Goal: Task Accomplishment & Management: Manage account settings

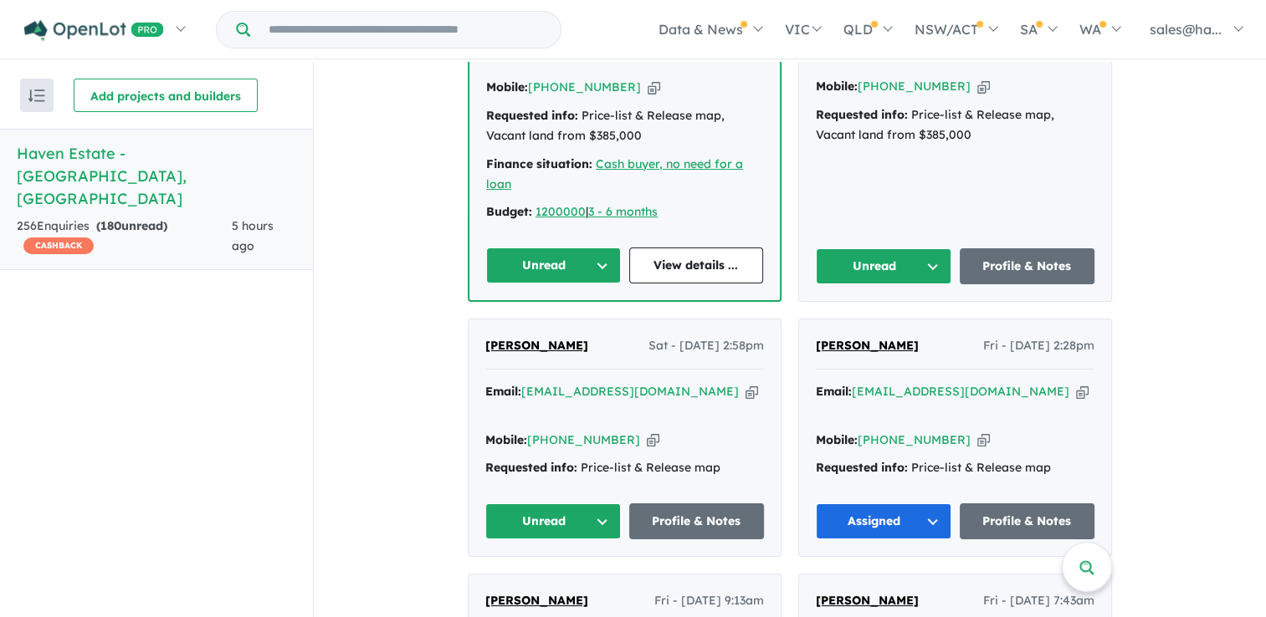
scroll to position [836, 0]
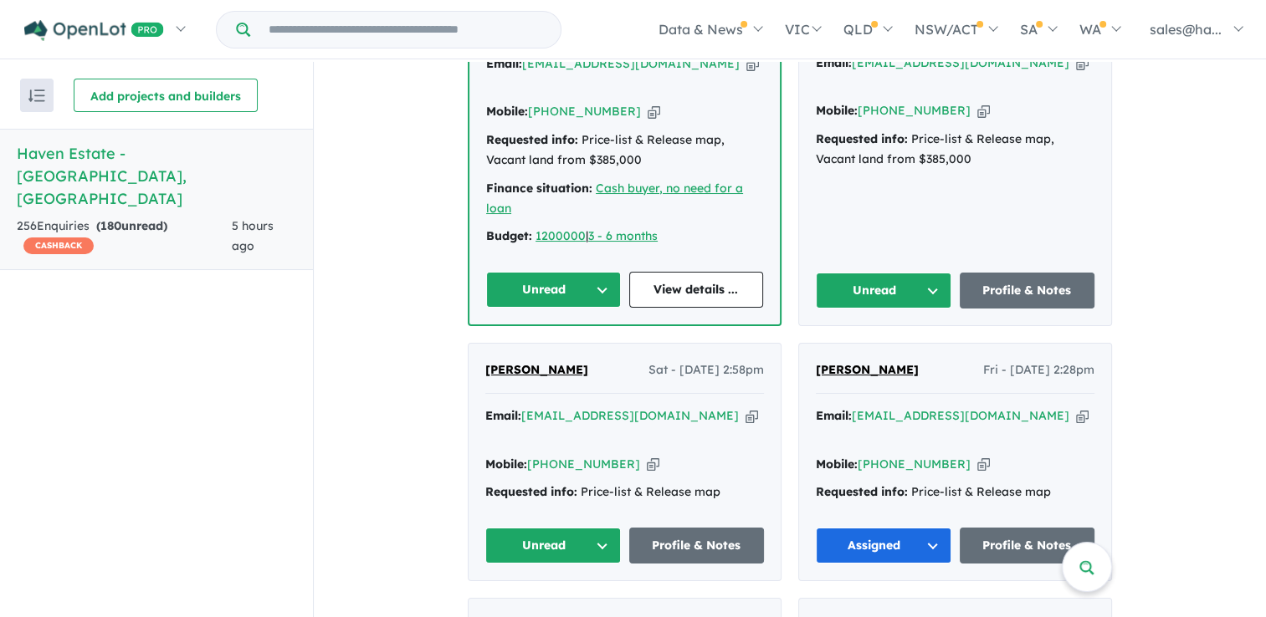
drag, startPoint x: 505, startPoint y: 340, endPoint x: 379, endPoint y: 421, distance: 150.1
drag, startPoint x: 579, startPoint y: 340, endPoint x: 475, endPoint y: 338, distance: 103.8
click at [475, 344] on div "[PERSON_NAME] Sat - [DATE] 2:58pm Email: [EMAIL_ADDRESS][DOMAIN_NAME] Copied! M…" at bounding box center [624, 462] width 312 height 237
drag, startPoint x: 475, startPoint y: 338, endPoint x: 495, endPoint y: 346, distance: 21.7
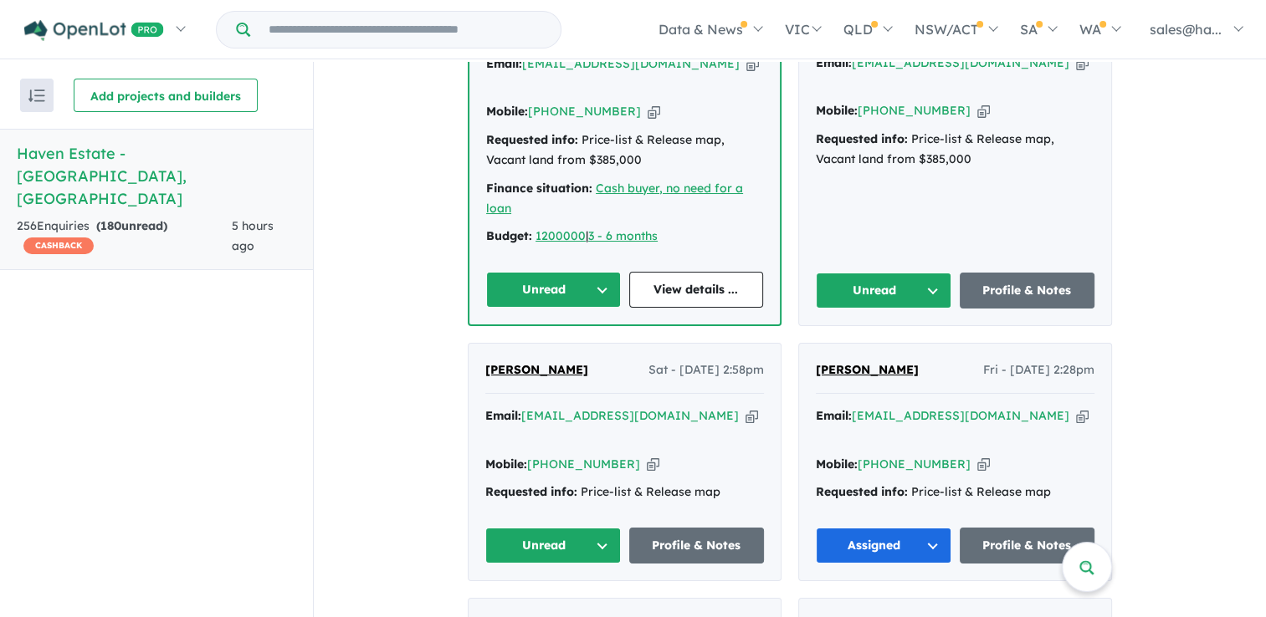
copy span "[PERSON_NAME]"
click at [745, 407] on icon "button" at bounding box center [751, 416] width 13 height 18
copy span "[PERSON_NAME]"
click at [647, 456] on icon "button" at bounding box center [653, 465] width 13 height 18
copy span "[PERSON_NAME]"
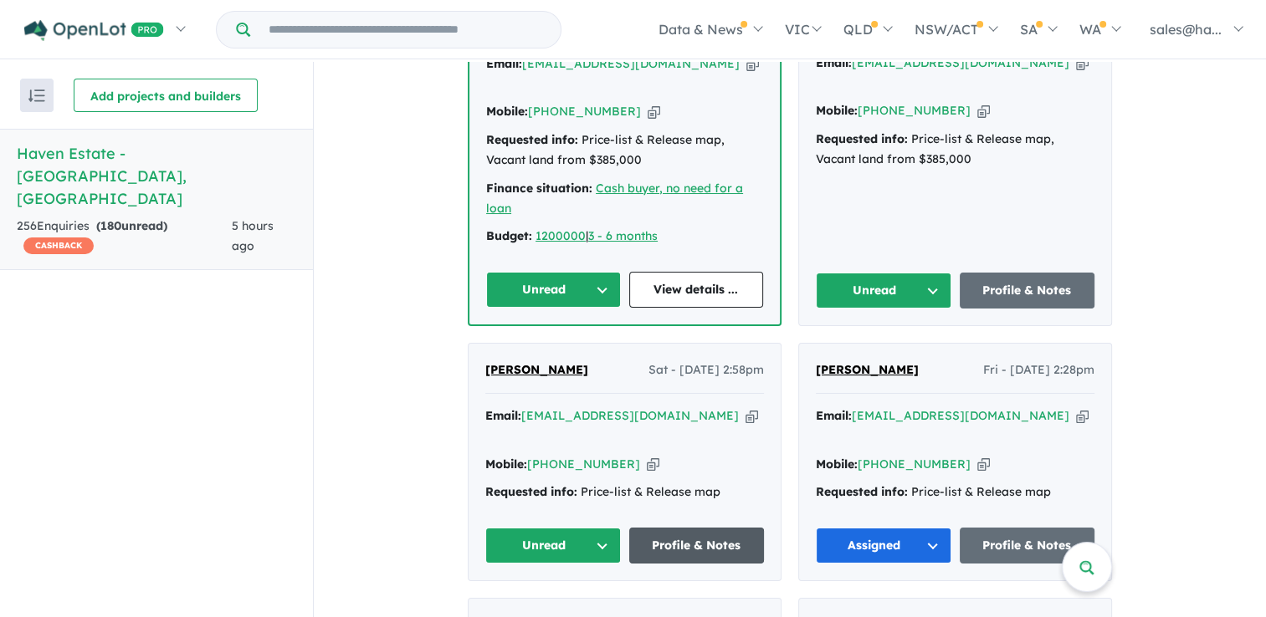
click at [708, 528] on link "Profile & Notes" at bounding box center [697, 546] width 136 height 36
click at [596, 528] on button "Unread" at bounding box center [553, 546] width 136 height 36
click at [543, 605] on button "Assigned" at bounding box center [559, 624] width 146 height 38
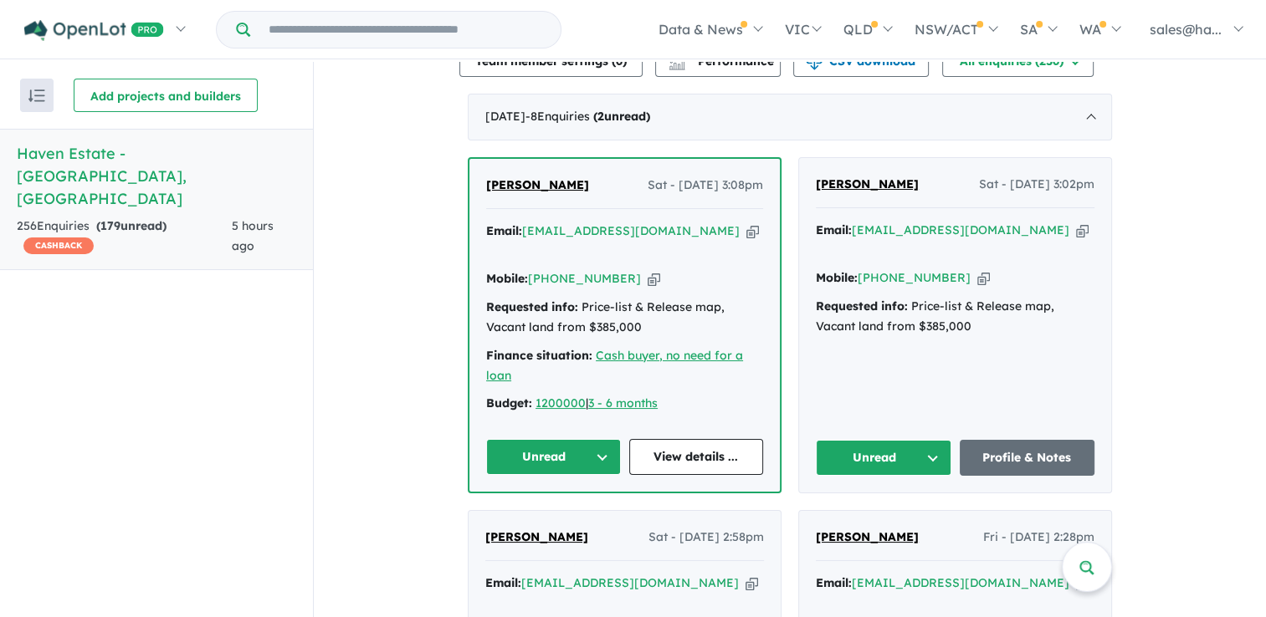
scroll to position [586, 0]
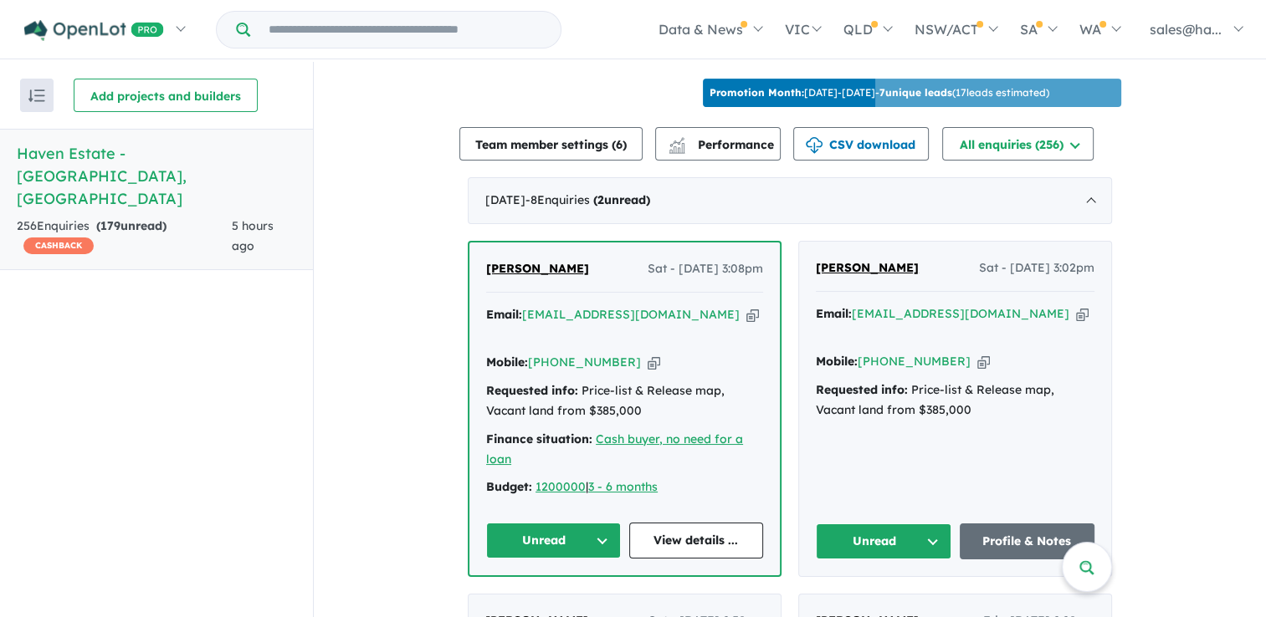
drag, startPoint x: 940, startPoint y: 259, endPoint x: 810, endPoint y: 268, distance: 130.8
click at [810, 268] on div "[PERSON_NAME] Sat - [DATE] 3:02pm Email: [EMAIL_ADDRESS][DOMAIN_NAME] Copied! M…" at bounding box center [955, 409] width 312 height 335
drag, startPoint x: 810, startPoint y: 268, endPoint x: 838, endPoint y: 260, distance: 29.4
copy span "[PERSON_NAME]"
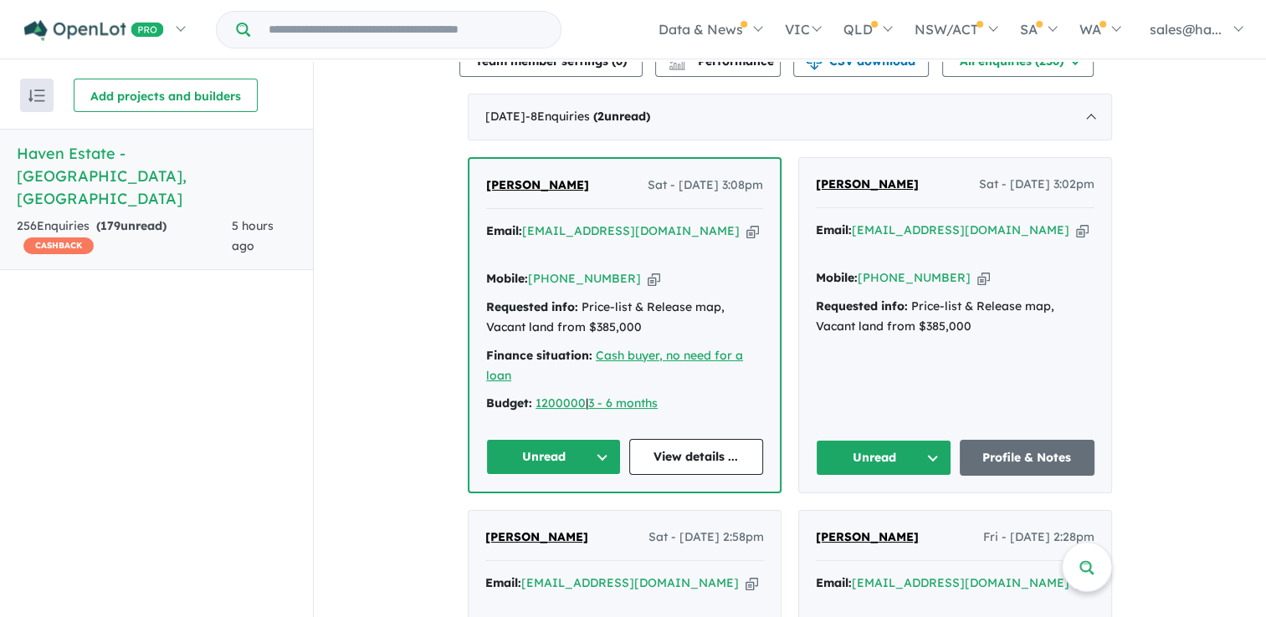
click at [1076, 222] on icon "button" at bounding box center [1082, 231] width 13 height 18
copy span "[PERSON_NAME]"
click at [977, 269] on icon "button" at bounding box center [983, 278] width 13 height 18
copy span "[PERSON_NAME]"
click at [1056, 440] on link "Profile & Notes" at bounding box center [1027, 458] width 136 height 36
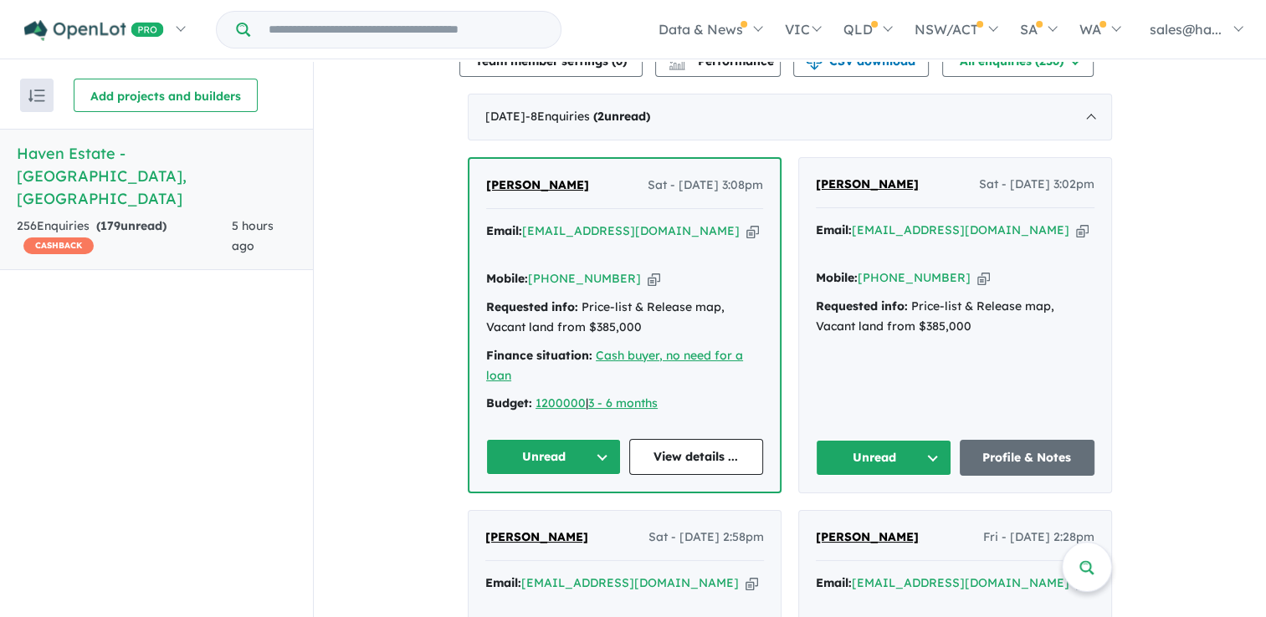
click at [927, 440] on button "Unread" at bounding box center [884, 458] width 136 height 36
click at [873, 517] on button "Assigned" at bounding box center [889, 536] width 146 height 38
drag, startPoint x: 573, startPoint y: 178, endPoint x: 477, endPoint y: 174, distance: 96.3
click at [477, 174] on div "[PERSON_NAME] Sat - [DATE] 3:08pm Email: [EMAIL_ADDRESS][DOMAIN_NAME] Copied! M…" at bounding box center [624, 325] width 310 height 333
drag, startPoint x: 477, startPoint y: 174, endPoint x: 516, endPoint y: 171, distance: 39.5
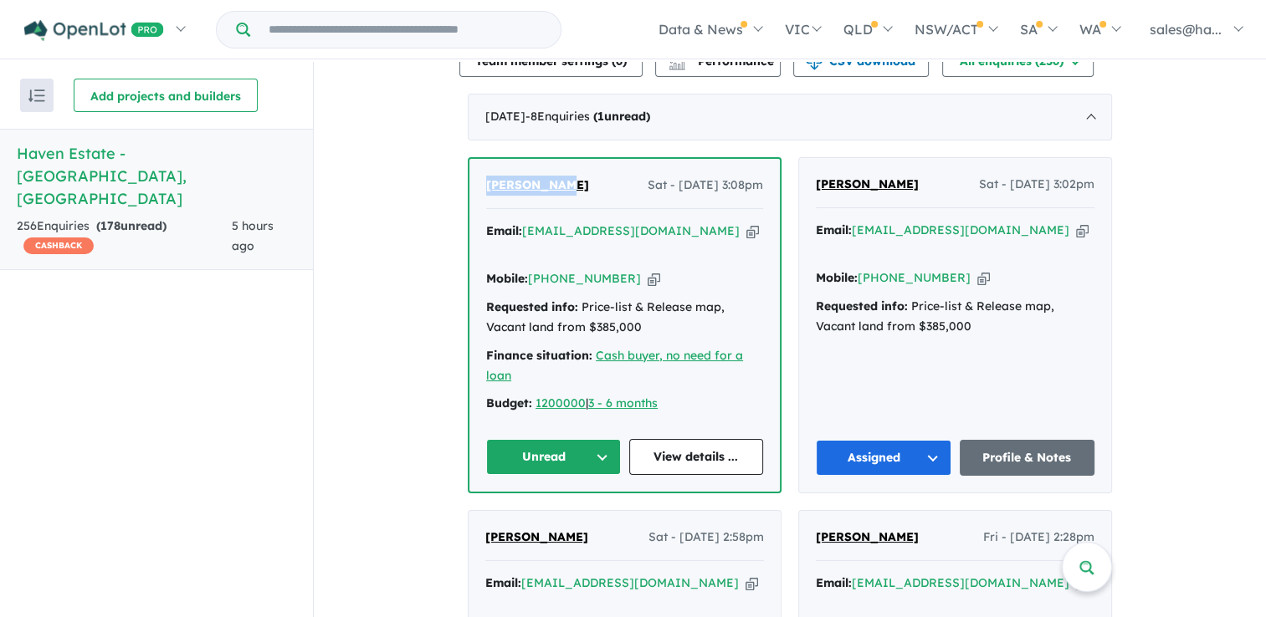
copy span "[PERSON_NAME]"
click at [746, 223] on icon "button" at bounding box center [752, 231] width 13 height 18
copy span "[PERSON_NAME]"
click at [647, 270] on icon "button" at bounding box center [653, 279] width 13 height 18
copy span "[PERSON_NAME]"
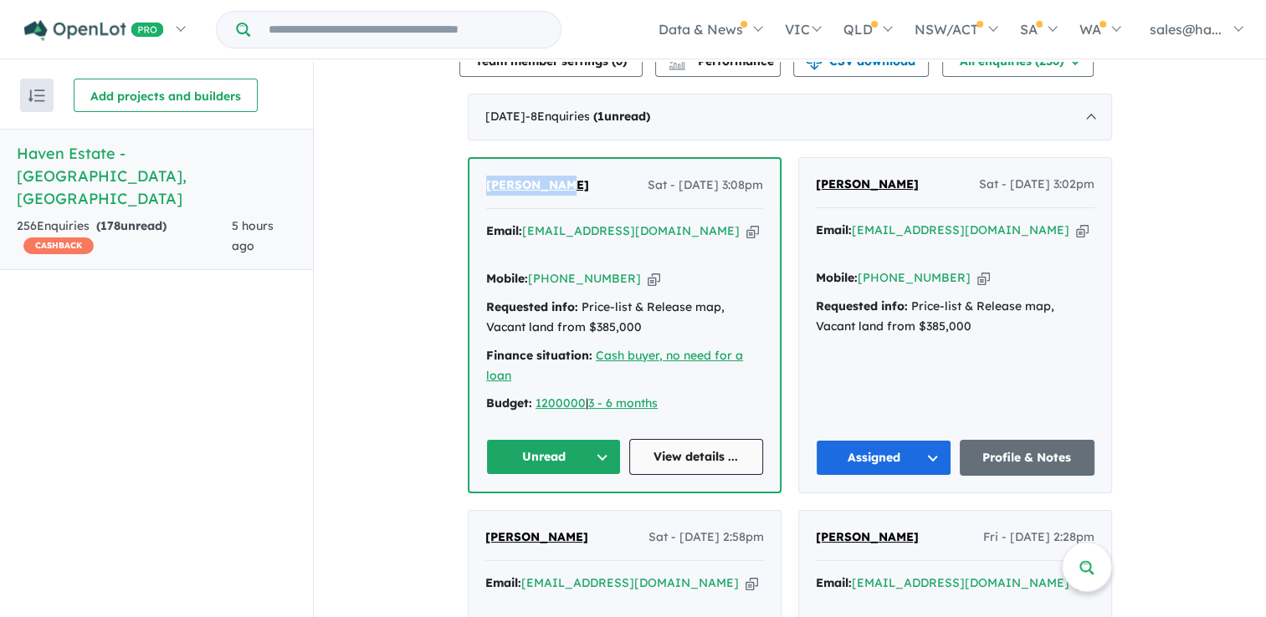
click at [675, 439] on link "View details ..." at bounding box center [696, 457] width 135 height 36
click at [597, 439] on button "Unread" at bounding box center [553, 457] width 135 height 36
click at [550, 516] on button "Assigned" at bounding box center [560, 535] width 146 height 38
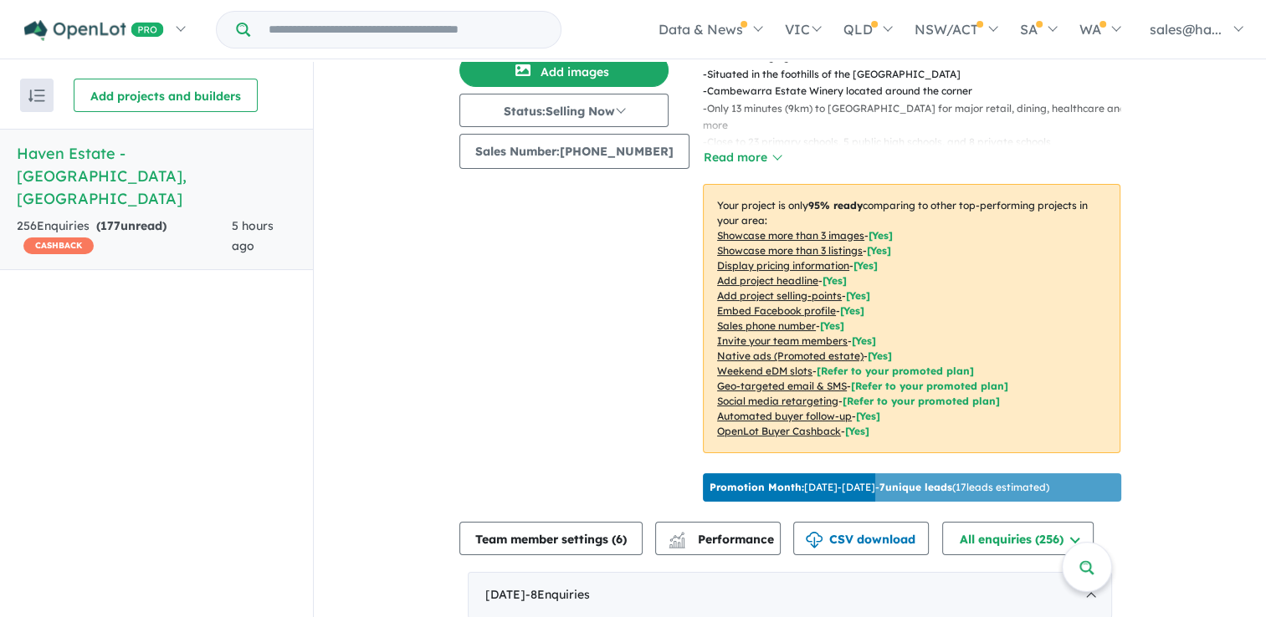
scroll to position [0, 0]
